Goal: Navigation & Orientation: Find specific page/section

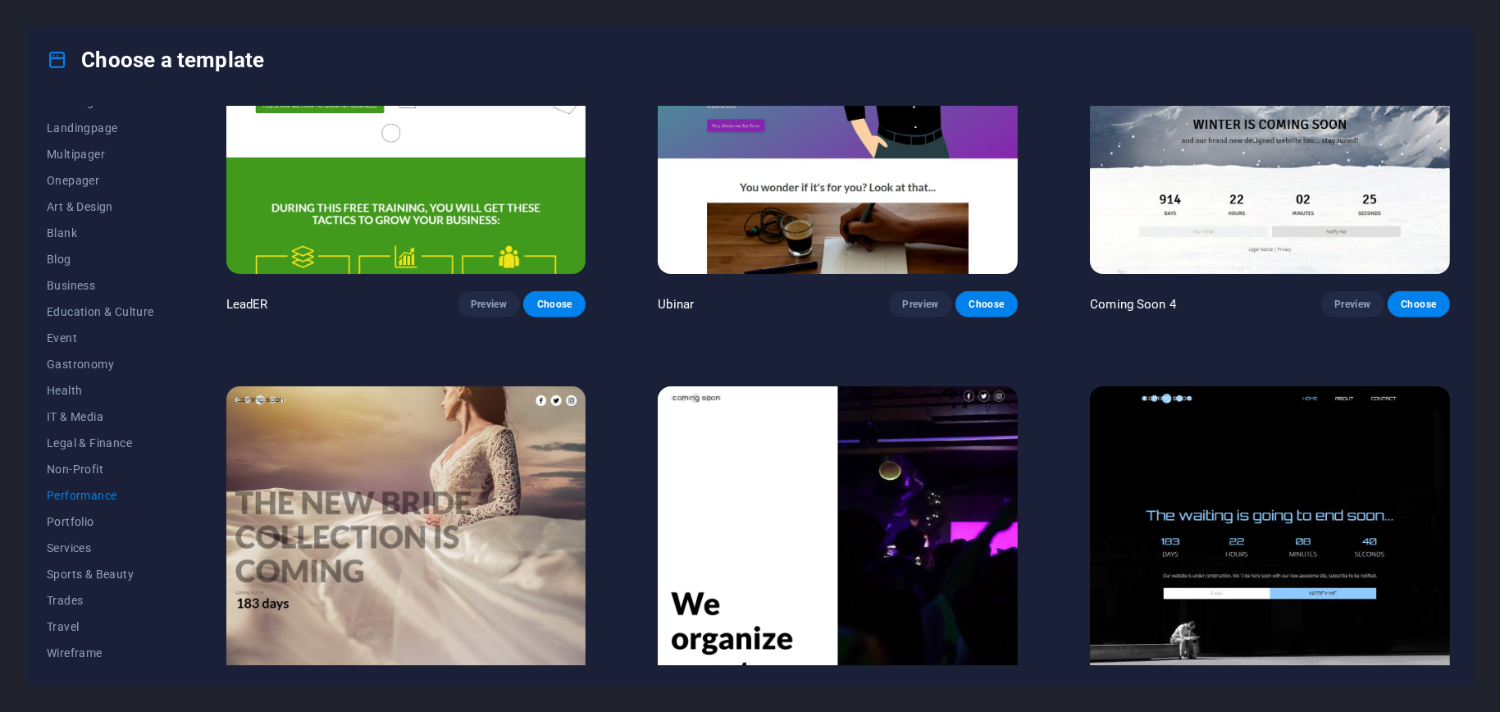
scroll to position [2024, 0]
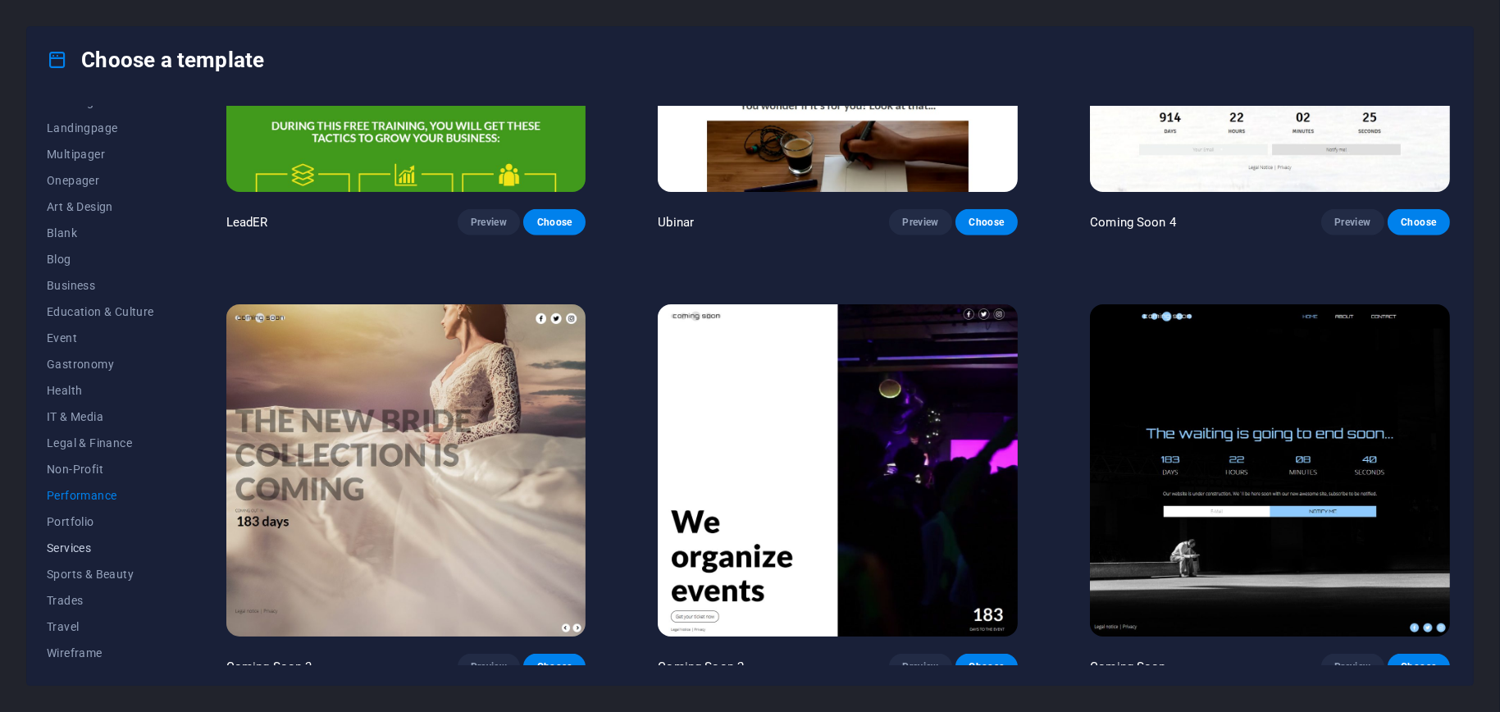
click at [70, 543] on span "Services" at bounding box center [100, 547] width 107 height 13
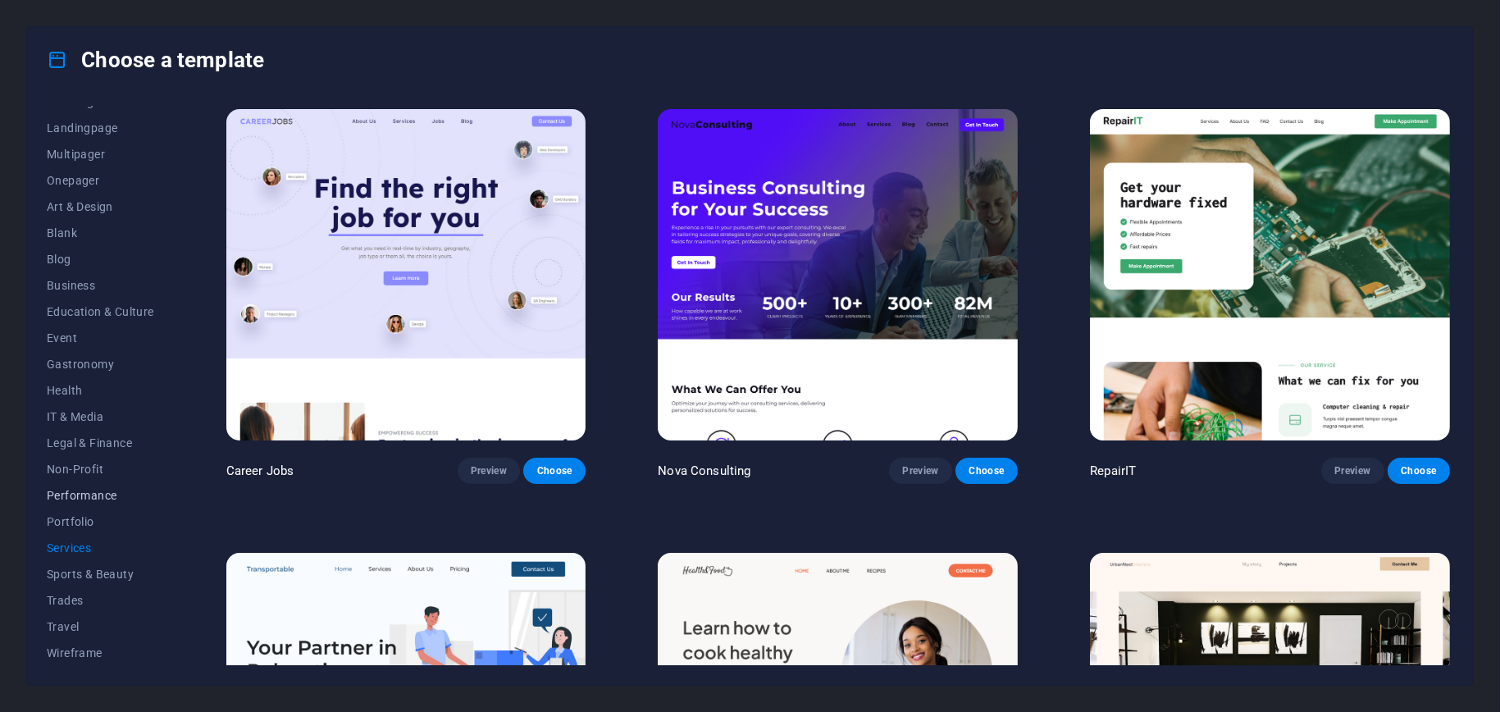
scroll to position [14, 0]
click at [75, 472] on span "Health" at bounding box center [100, 472] width 107 height 13
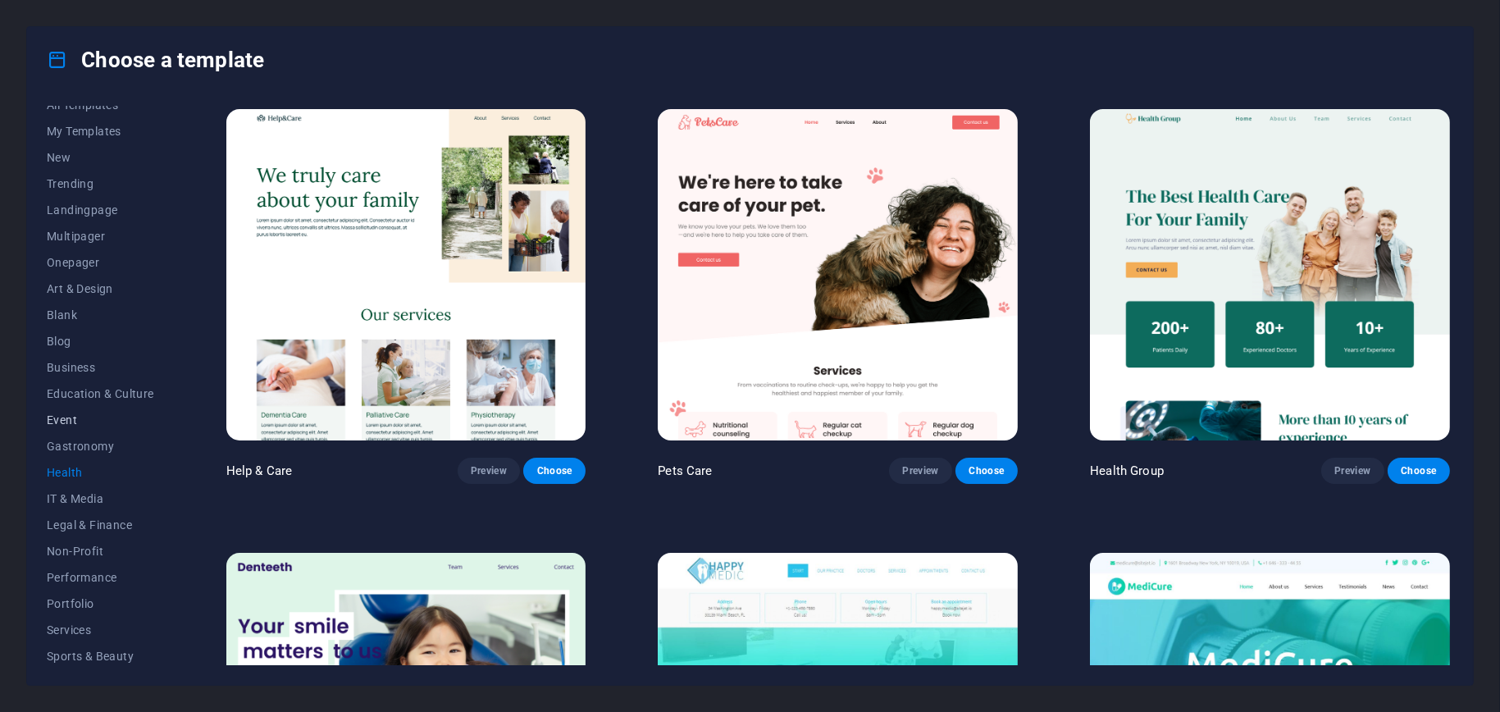
click at [67, 421] on span "Event" at bounding box center [100, 419] width 107 height 13
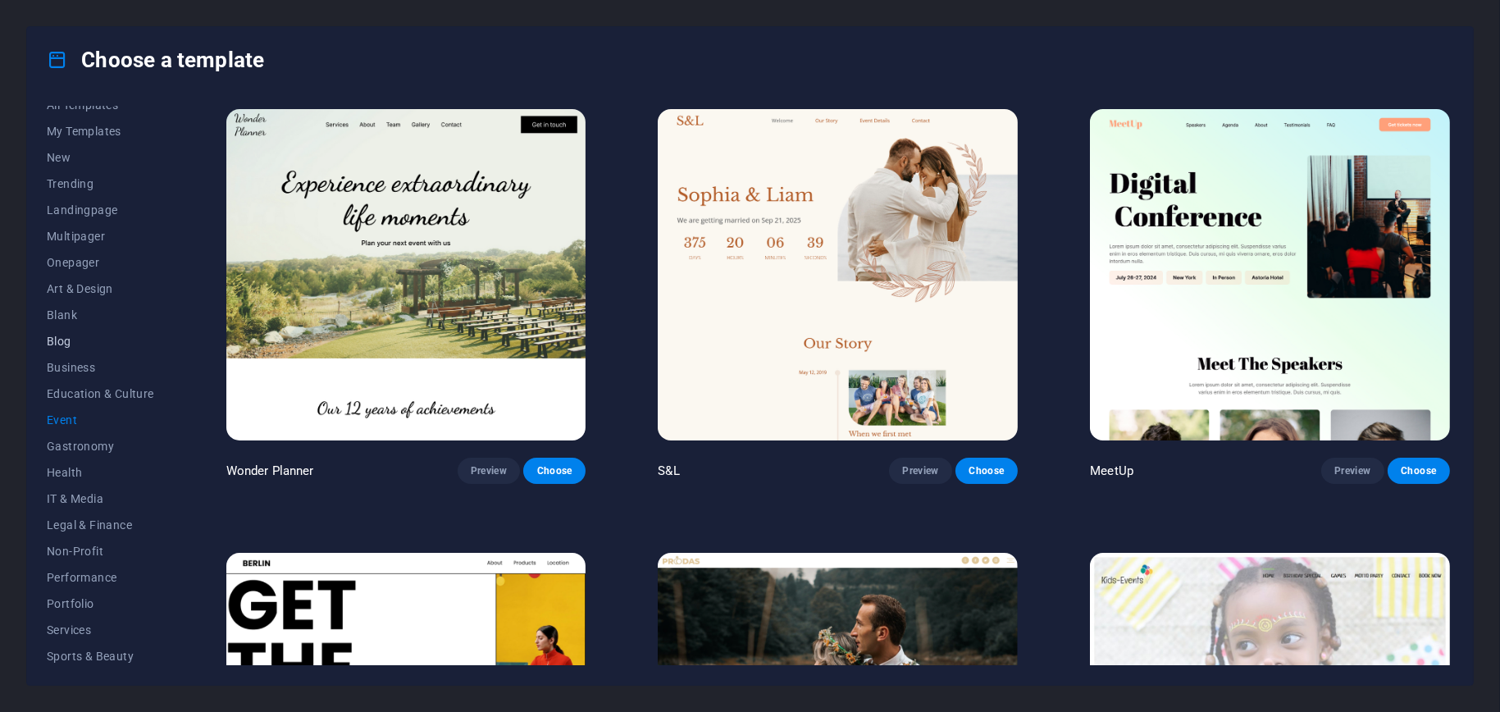
click at [54, 339] on span "Blog" at bounding box center [100, 341] width 107 height 13
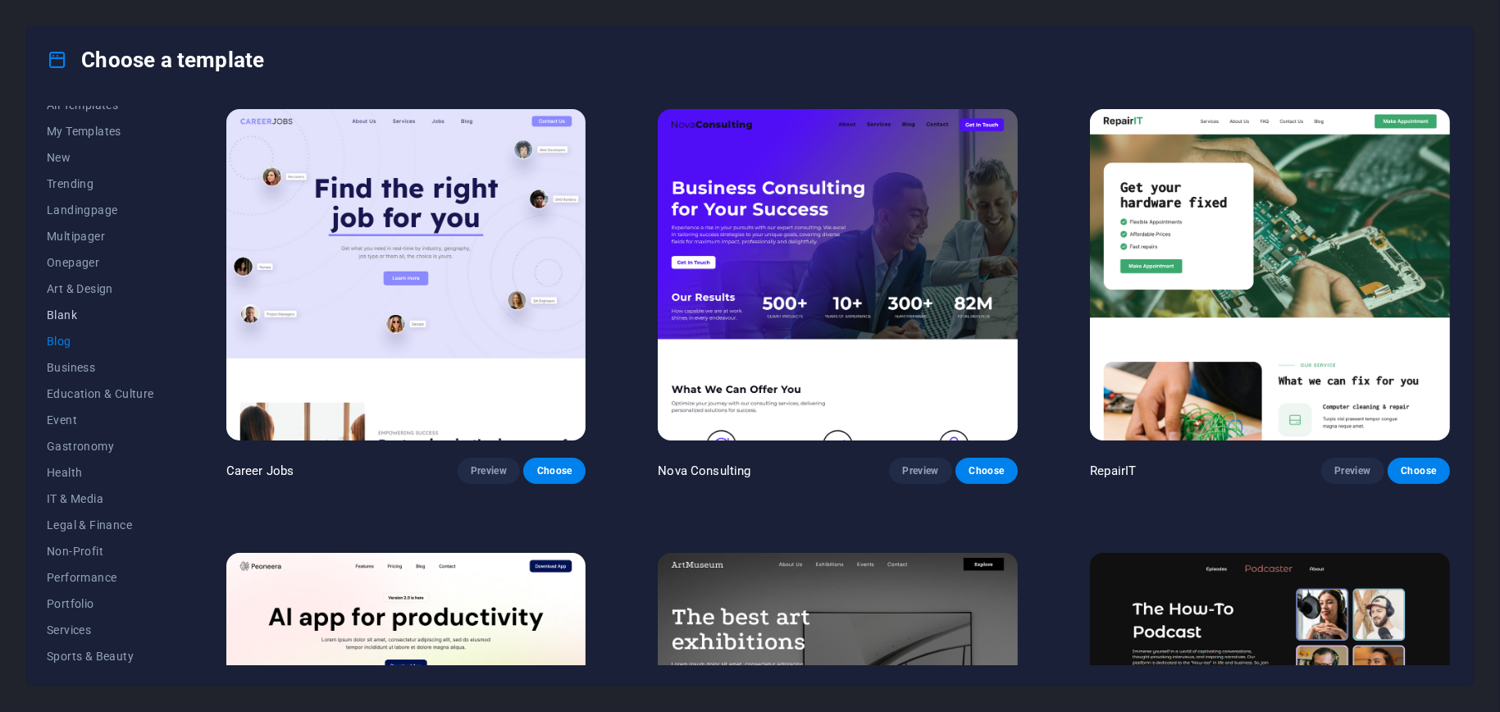
click at [74, 316] on span "Blank" at bounding box center [100, 314] width 107 height 13
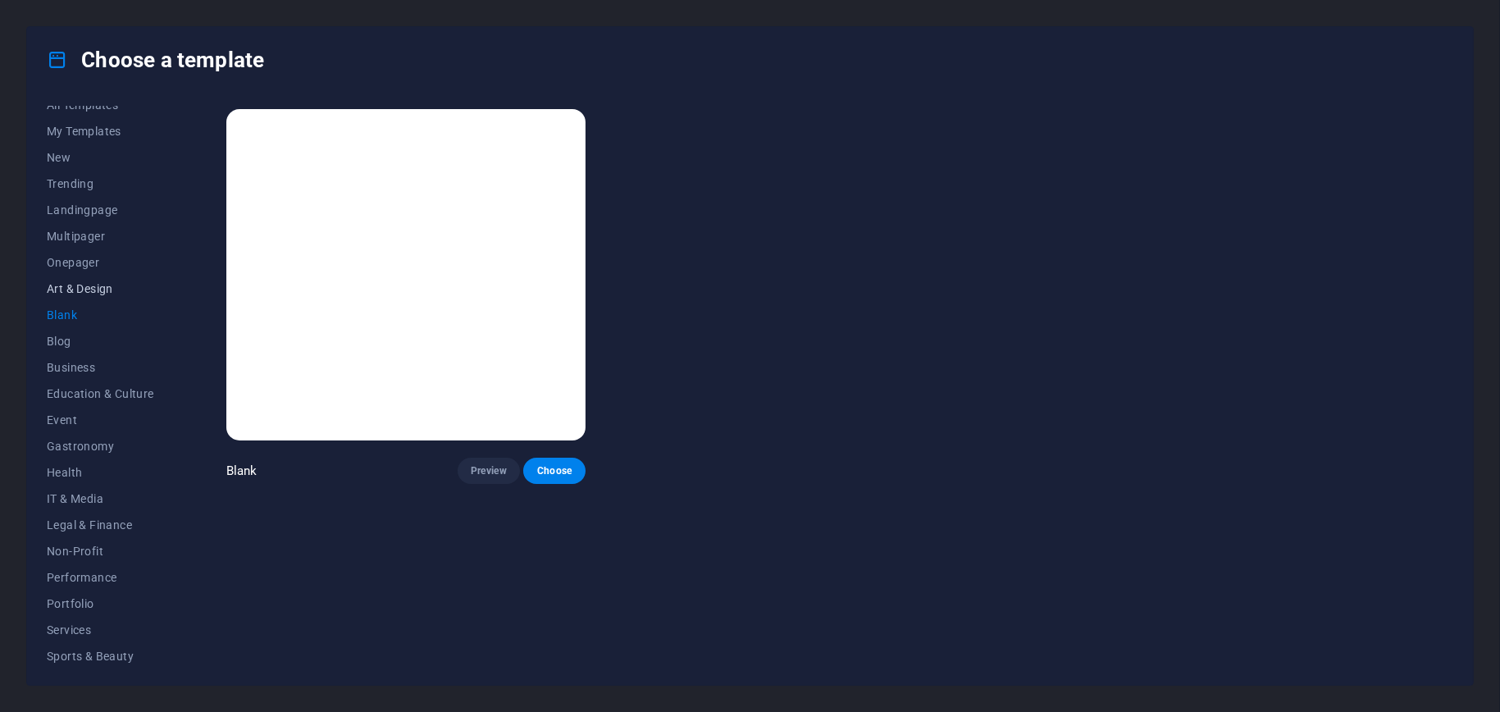
click at [80, 288] on span "Art & Design" at bounding box center [100, 288] width 107 height 13
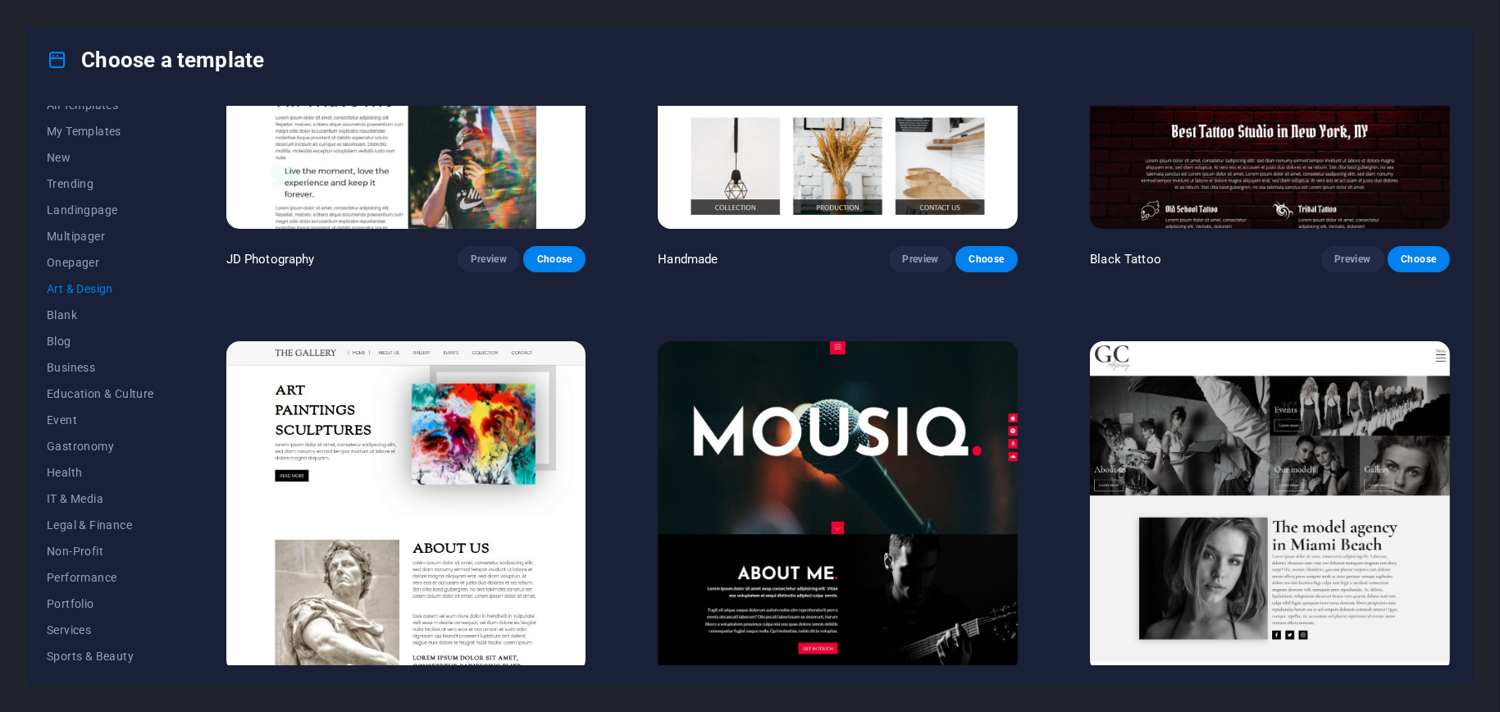
scroll to position [902, 0]
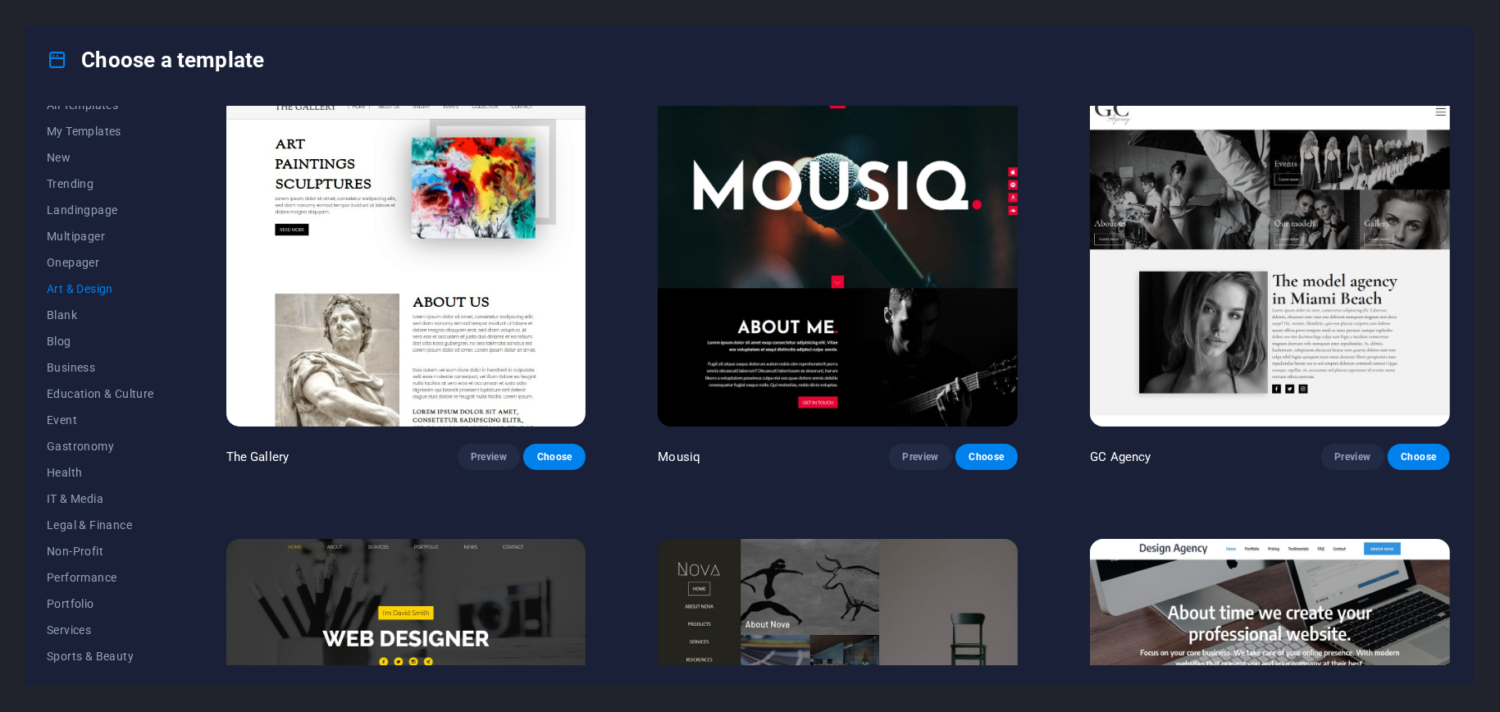
click at [799, 245] on img at bounding box center [838, 260] width 360 height 331
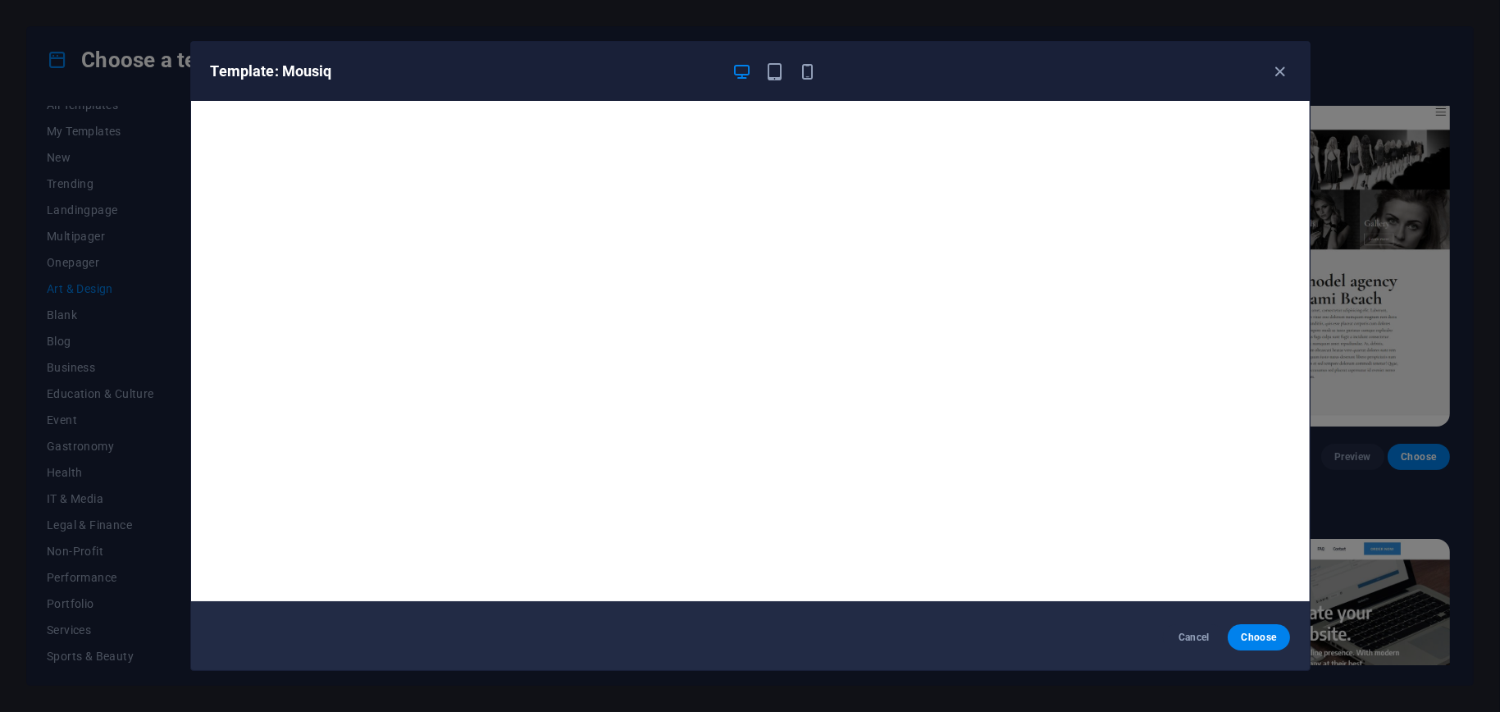
scroll to position [0, 0]
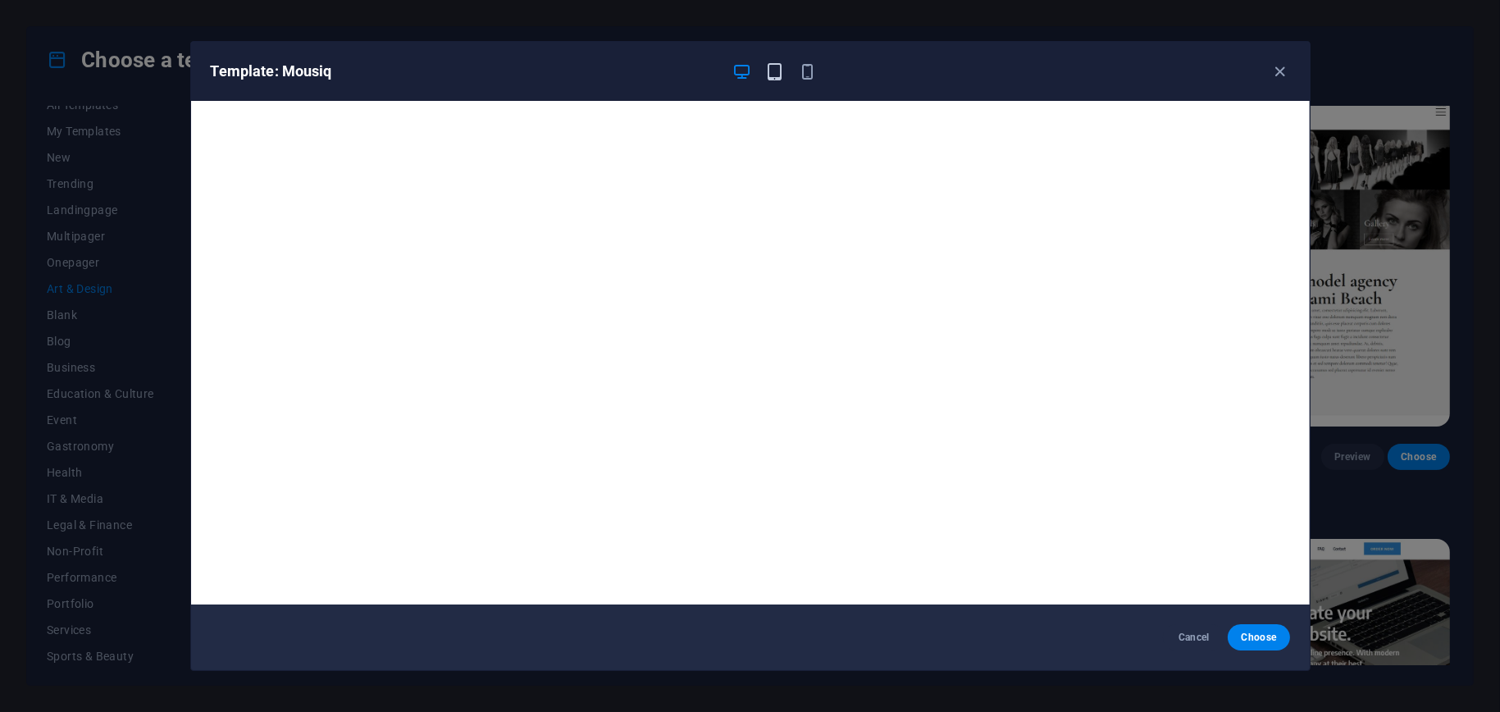
click at [768, 70] on icon "button" at bounding box center [774, 71] width 19 height 19
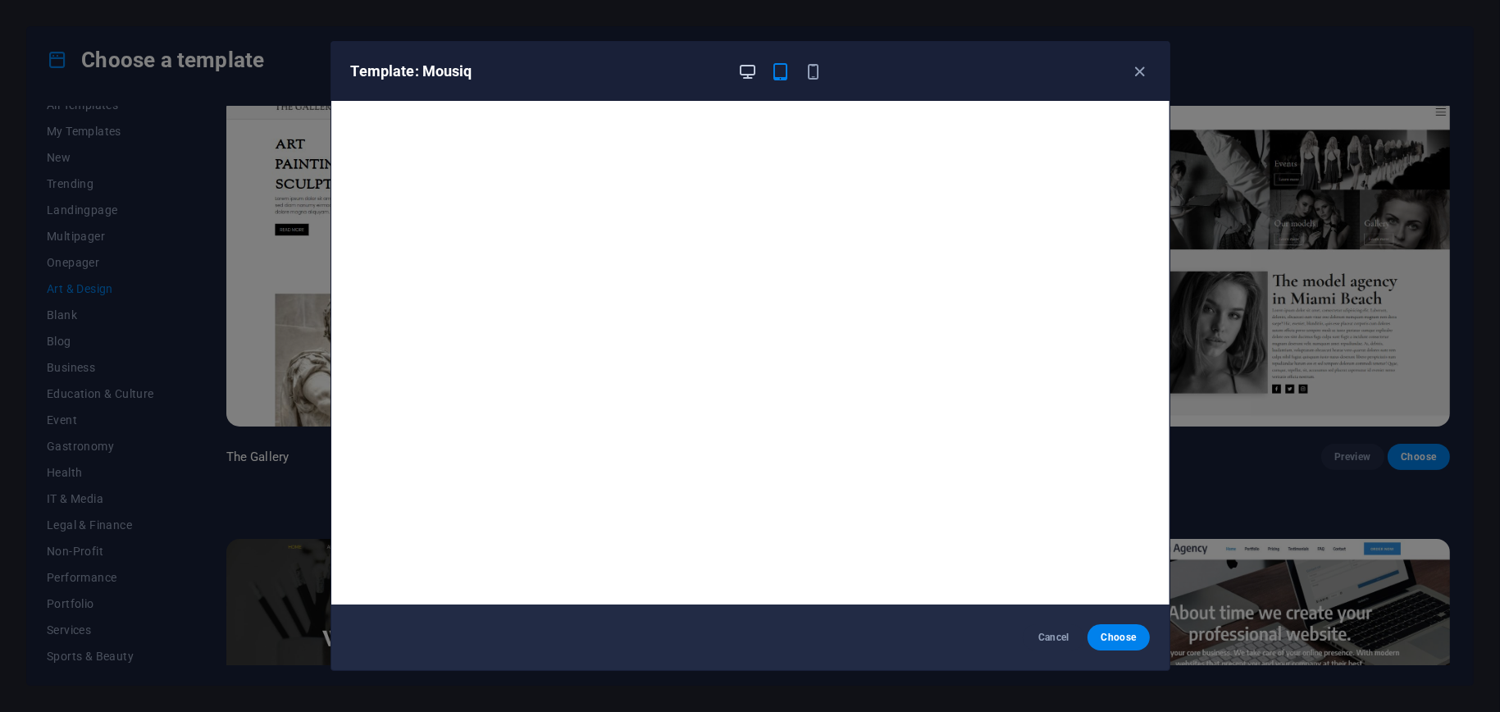
click at [748, 68] on icon "button" at bounding box center [747, 71] width 19 height 19
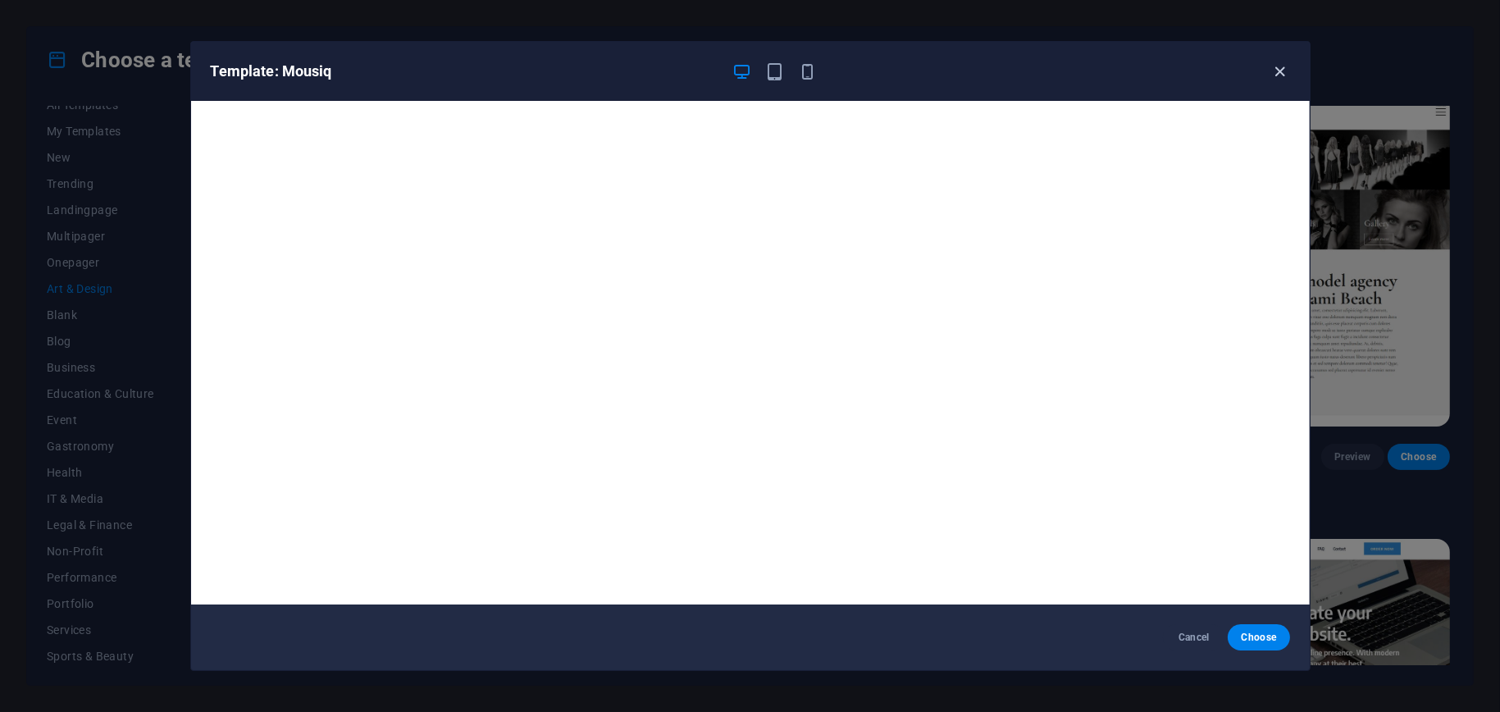
click at [1280, 70] on icon "button" at bounding box center [1280, 71] width 19 height 19
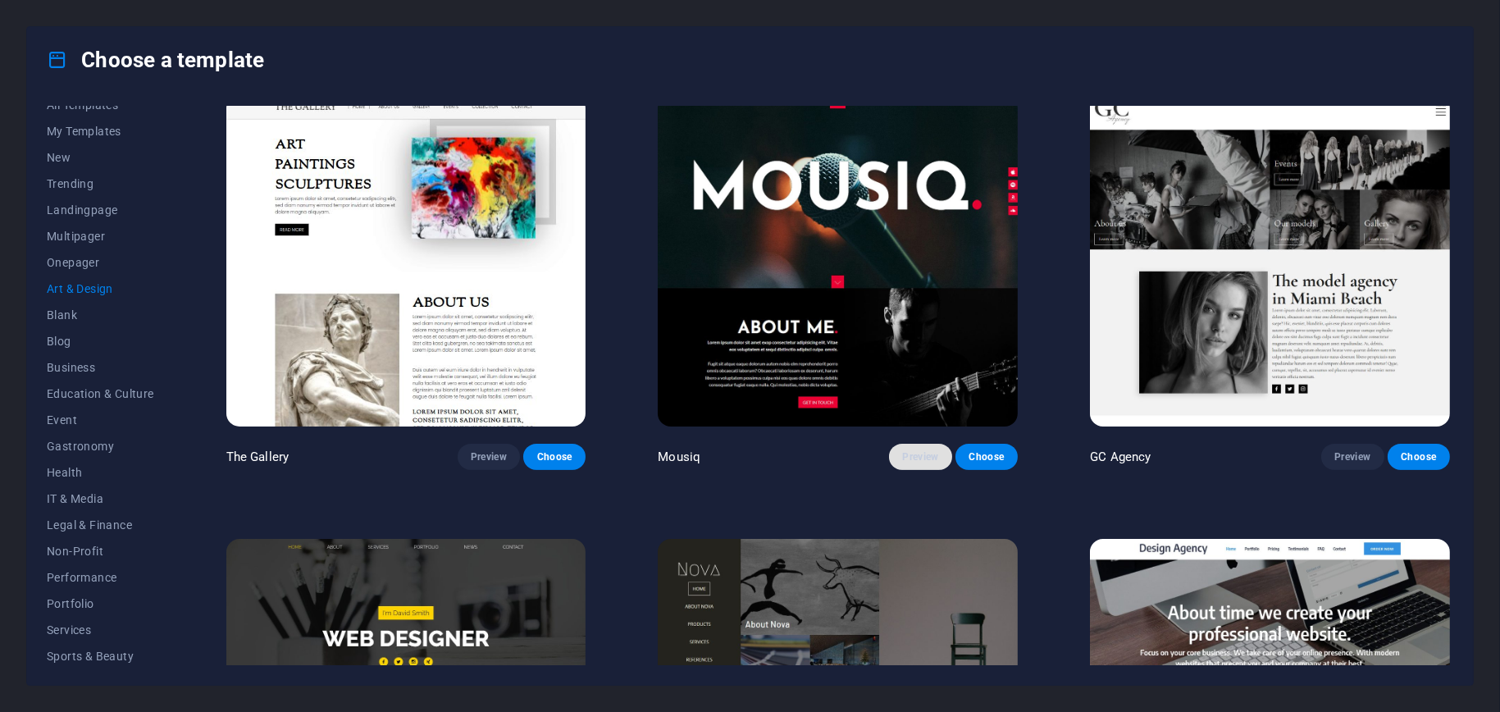
click at [912, 450] on span "Preview" at bounding box center [920, 456] width 36 height 13
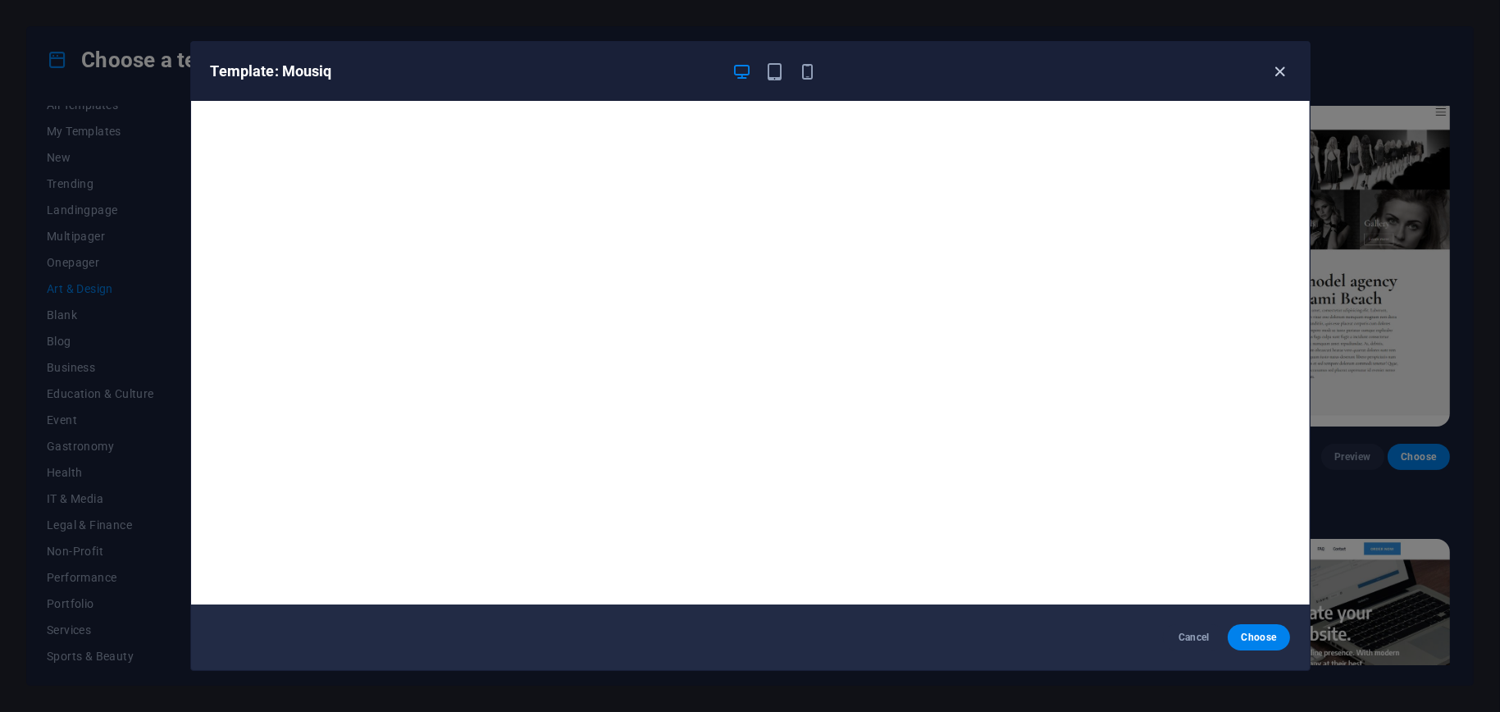
click at [1287, 71] on icon "button" at bounding box center [1280, 71] width 19 height 19
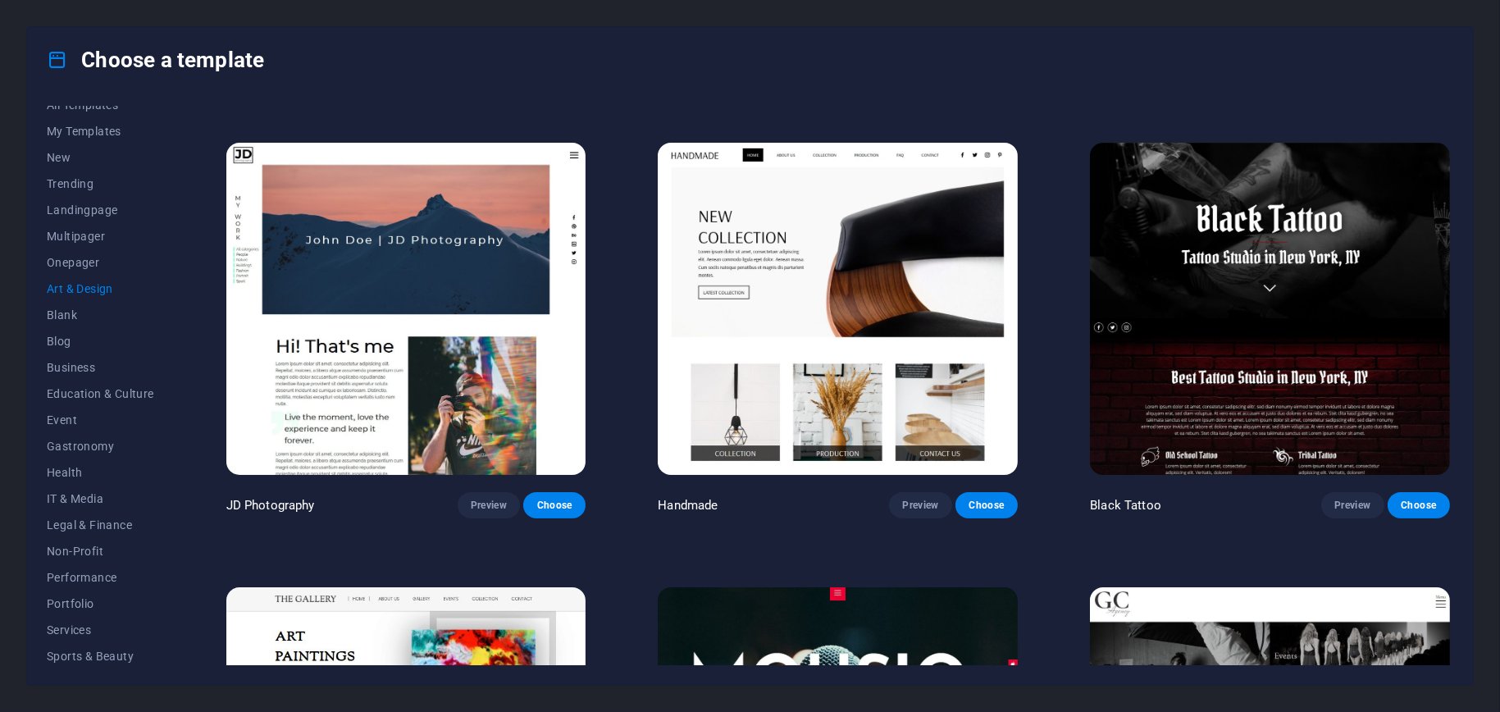
scroll to position [820, 0]
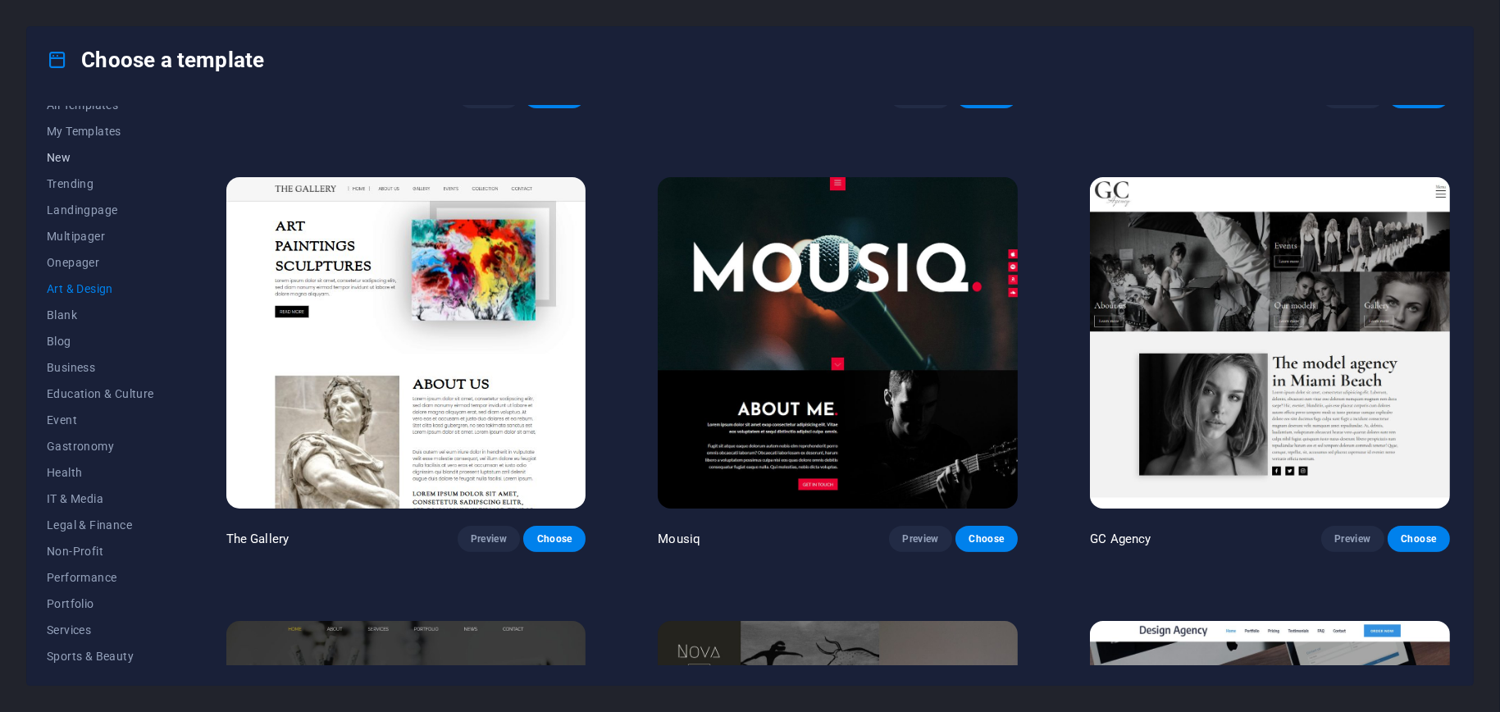
click at [66, 159] on span "New" at bounding box center [100, 157] width 107 height 13
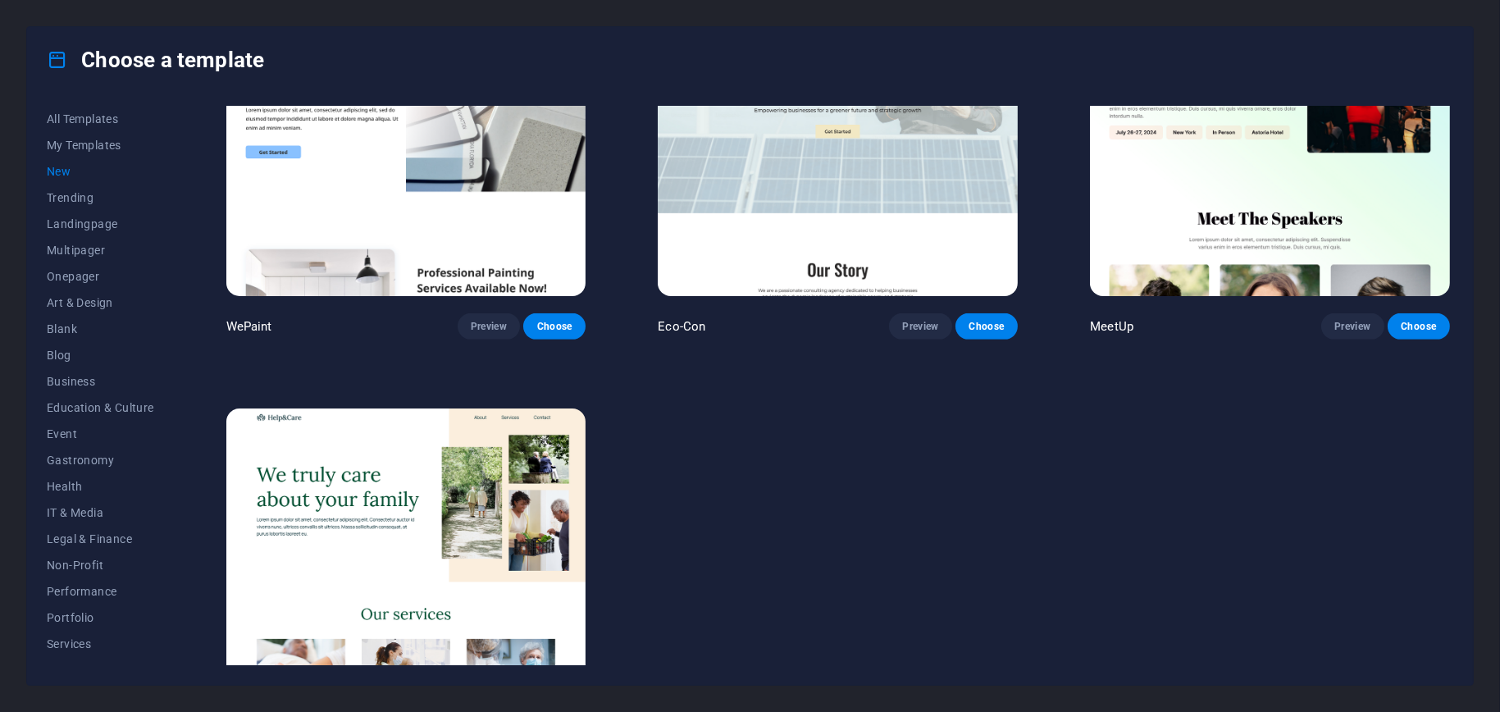
scroll to position [1558, 0]
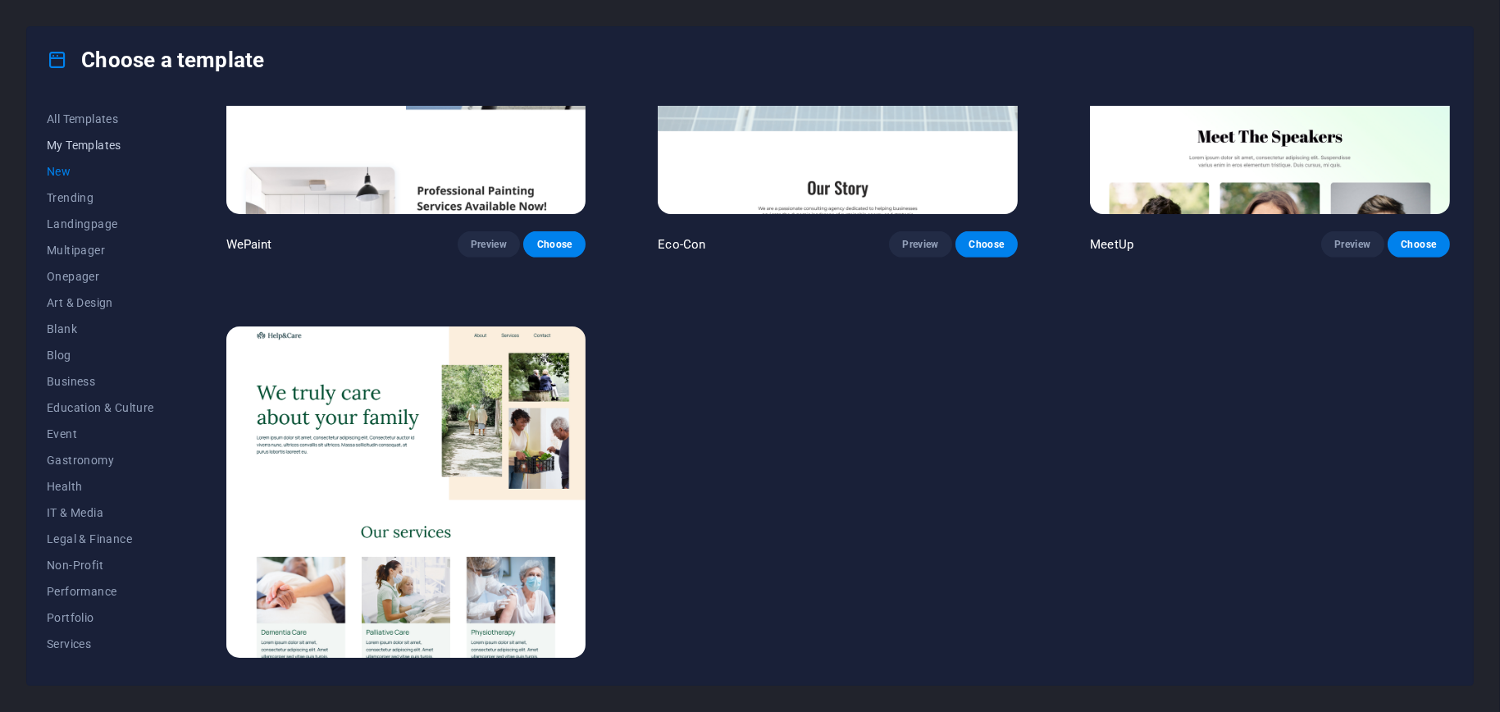
click at [118, 146] on span "My Templates" at bounding box center [100, 145] width 107 height 13
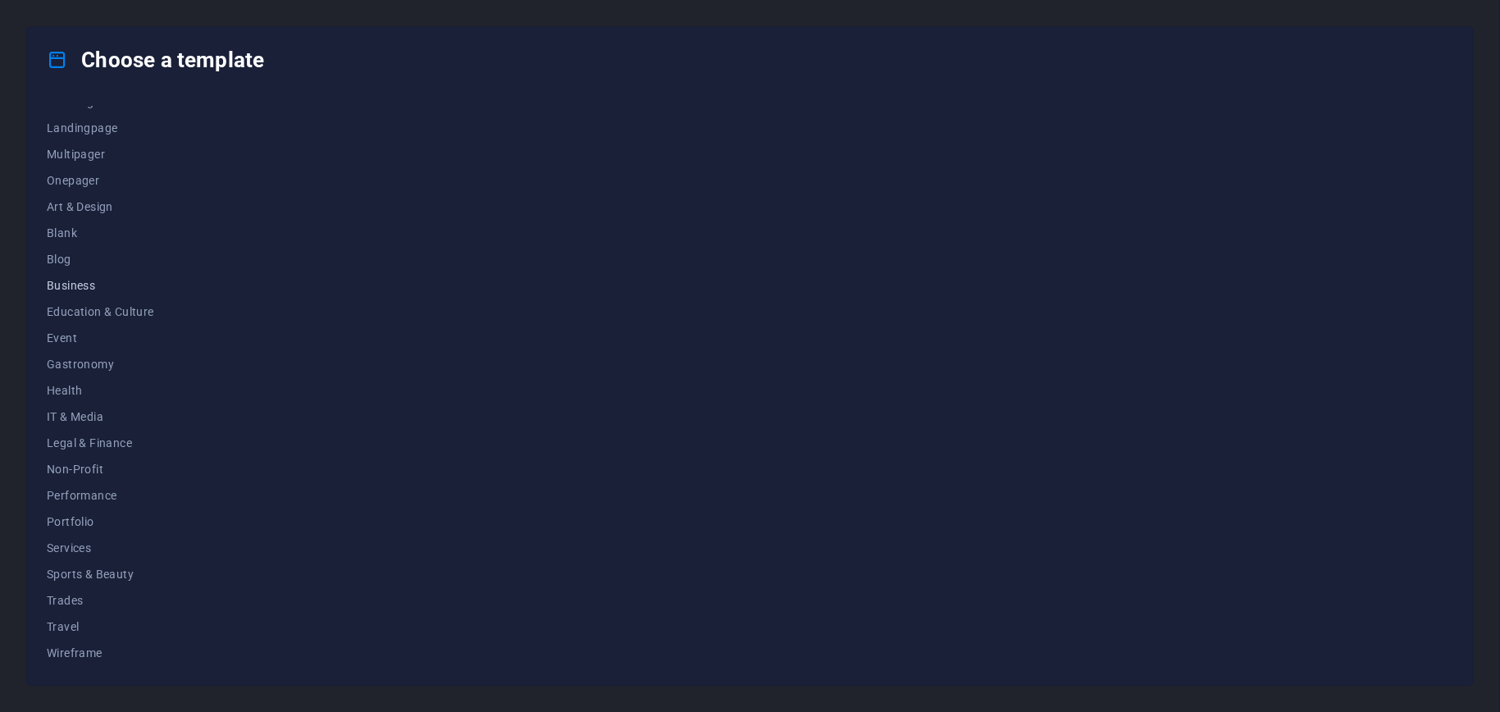
scroll to position [0, 0]
click at [50, 511] on span "IT & Media" at bounding box center [100, 512] width 107 height 13
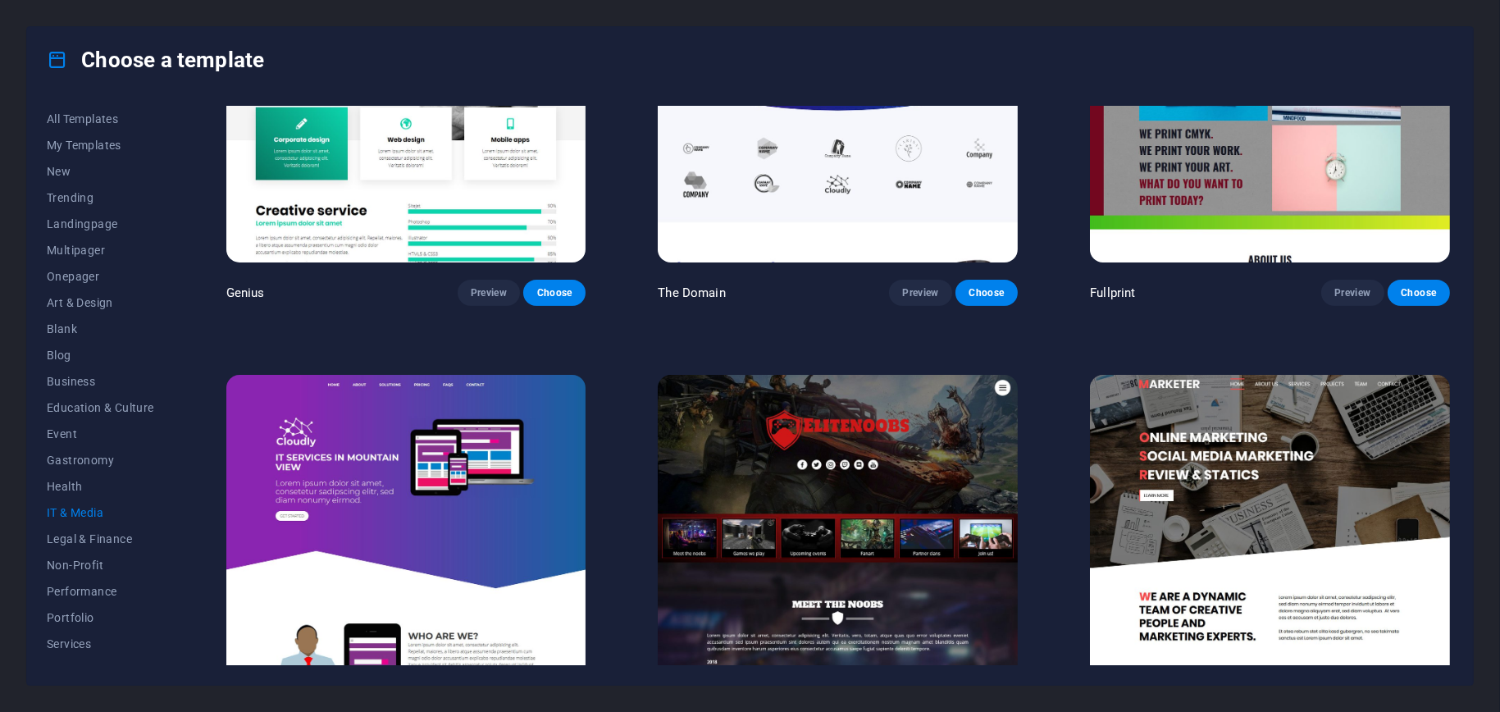
scroll to position [1140, 0]
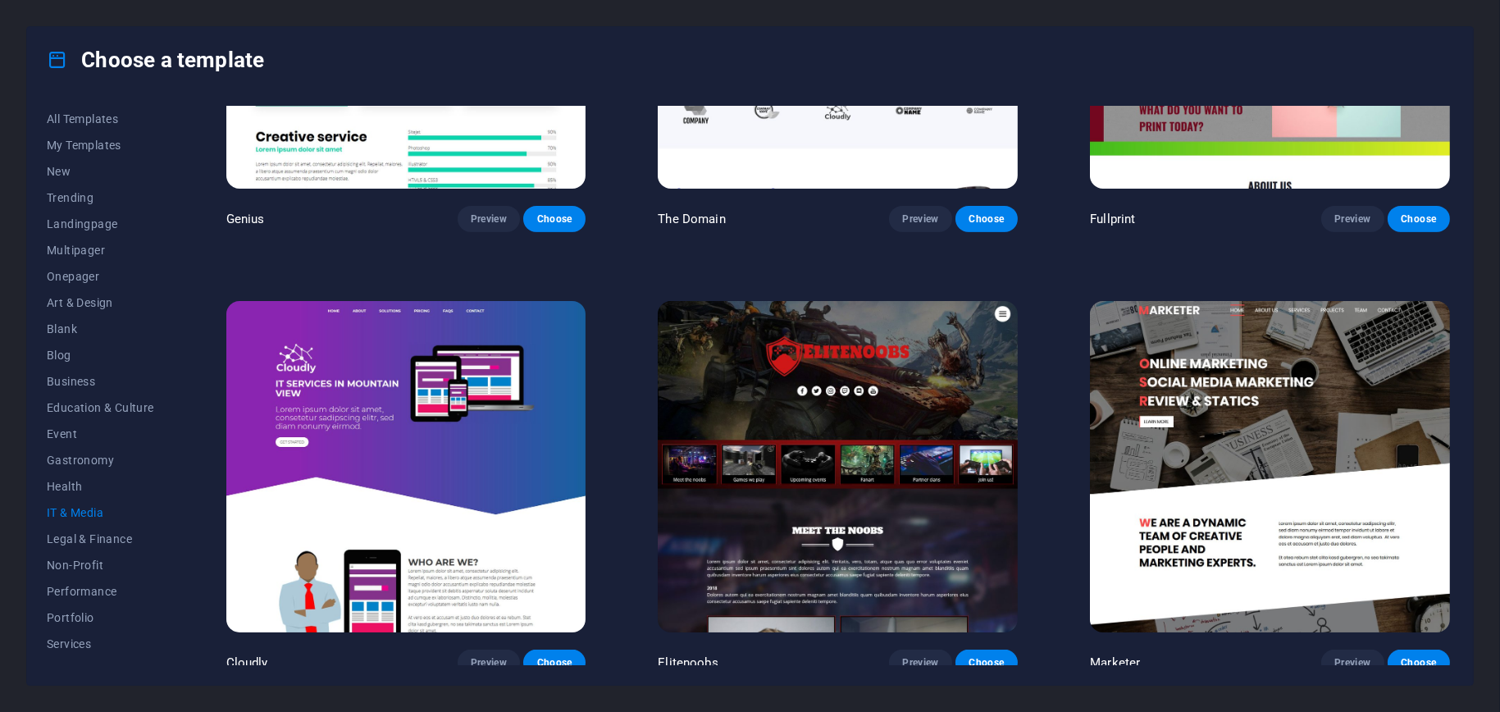
click at [915, 397] on img at bounding box center [838, 466] width 360 height 331
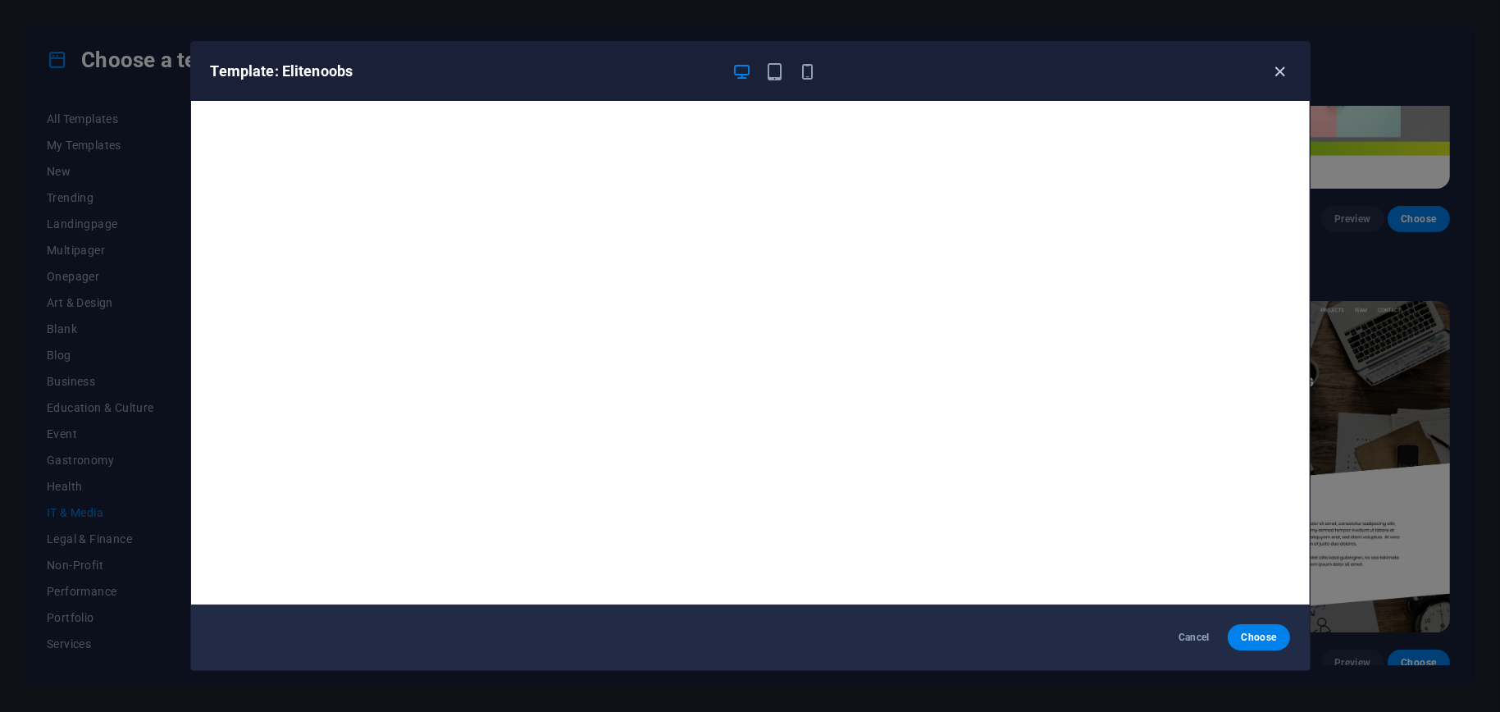
click at [1287, 70] on icon "button" at bounding box center [1280, 71] width 19 height 19
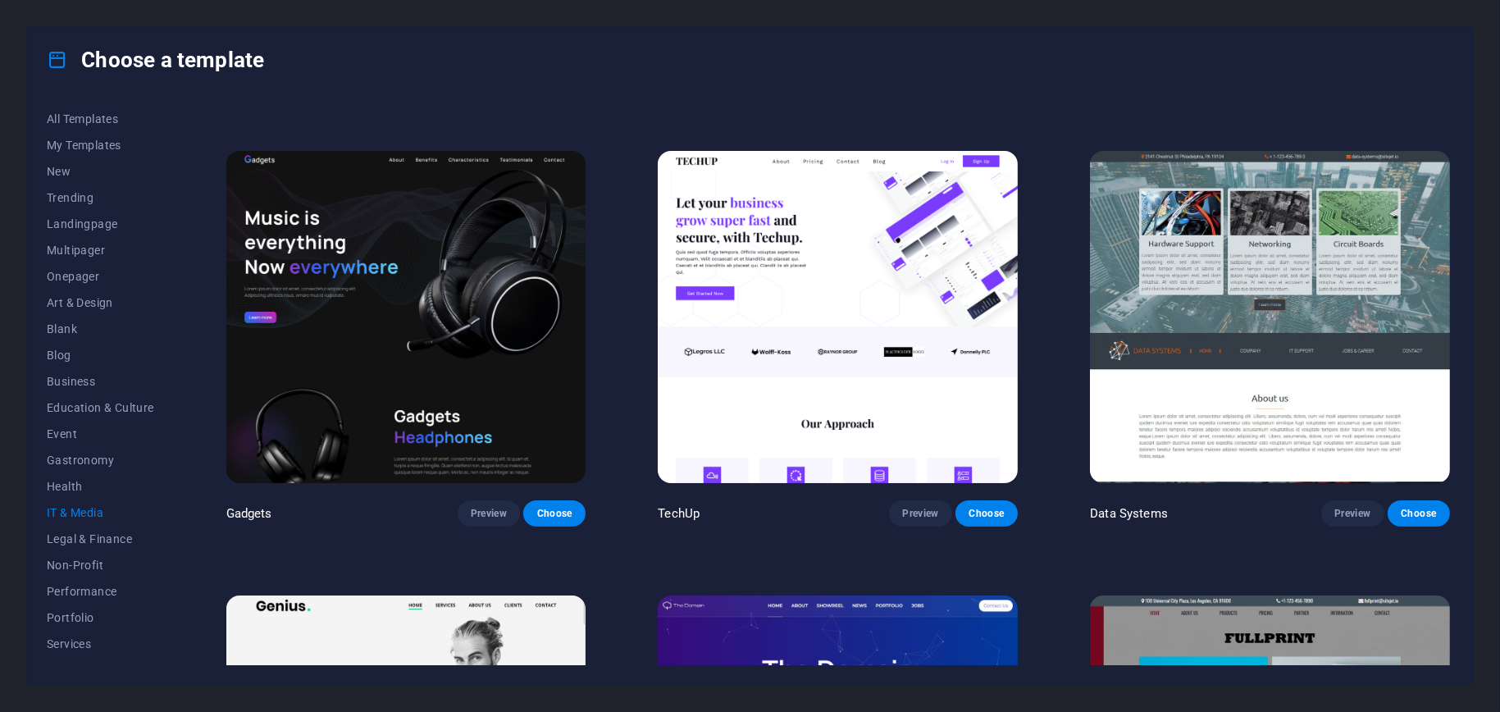
scroll to position [0, 0]
